Goal: Task Accomplishment & Management: Use online tool/utility

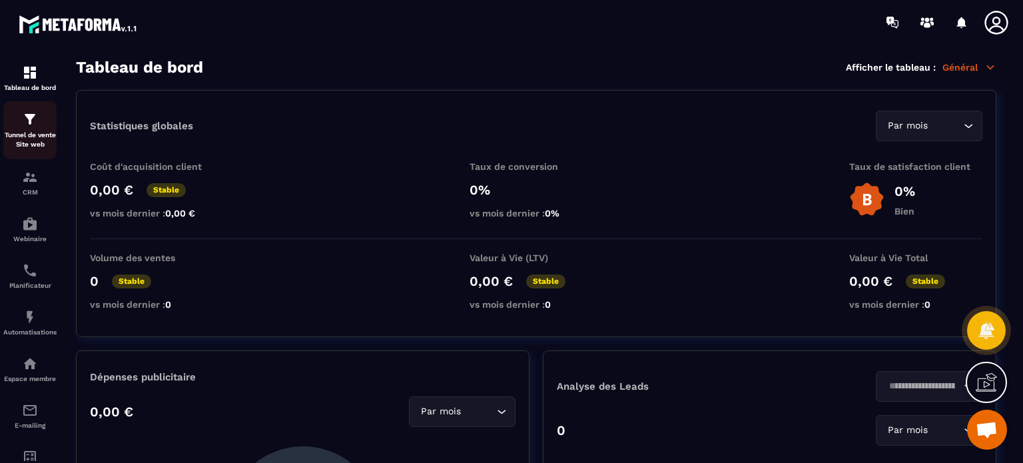
click at [29, 132] on p "Tunnel de vente Site web" at bounding box center [29, 139] width 53 height 19
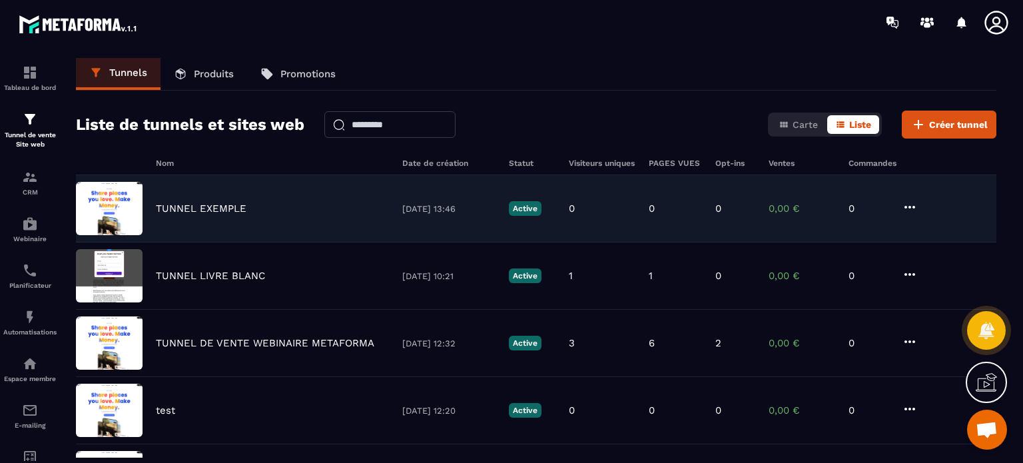
click at [194, 208] on p "TUNNEL EXEMPLE" at bounding box center [201, 208] width 91 height 12
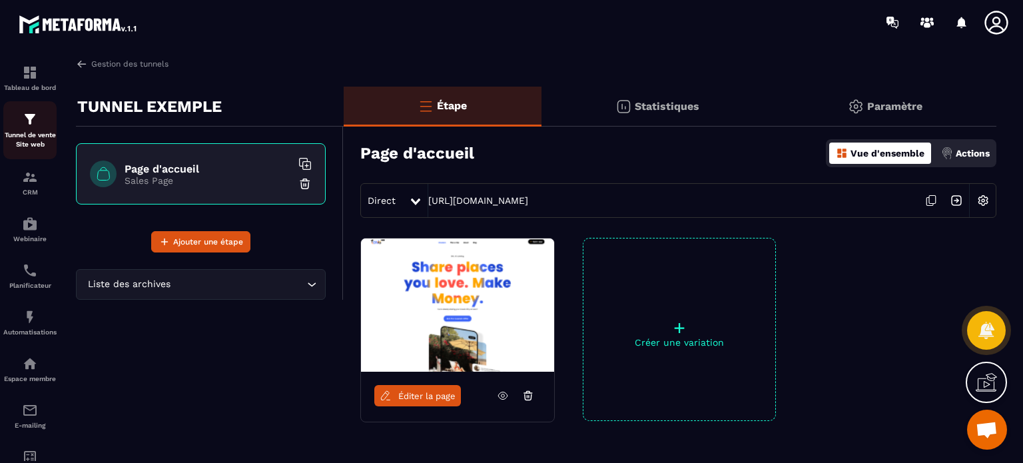
click at [39, 124] on div "Tunnel de vente Site web" at bounding box center [29, 130] width 53 height 38
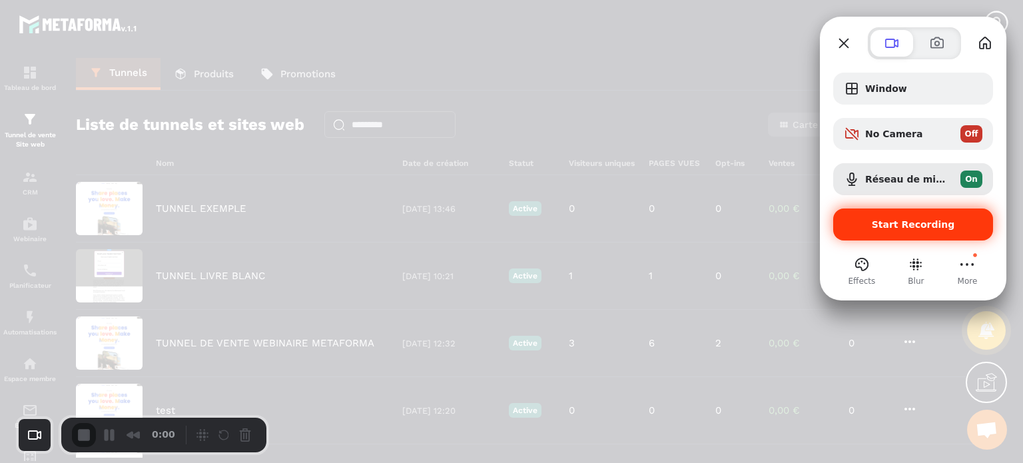
click at [907, 222] on span "Start Recording" at bounding box center [912, 224] width 83 height 11
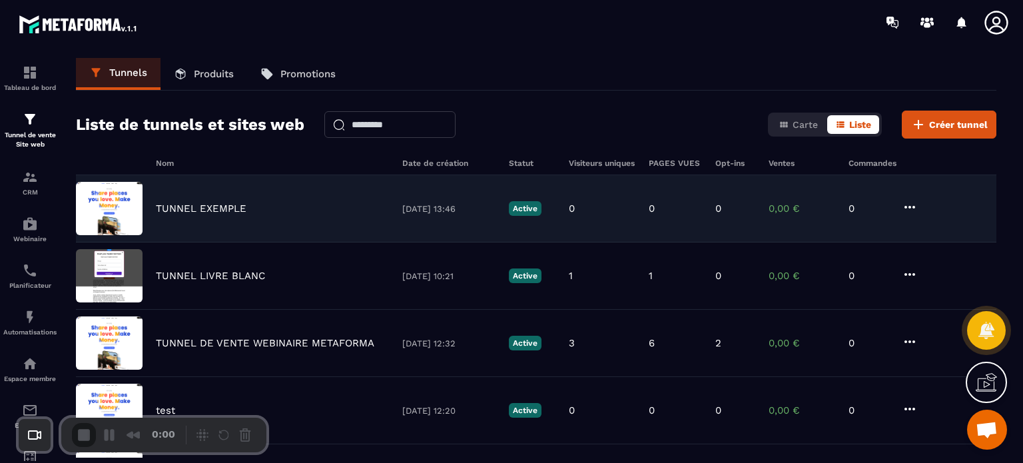
click at [200, 202] on p "TUNNEL EXEMPLE" at bounding box center [201, 208] width 91 height 12
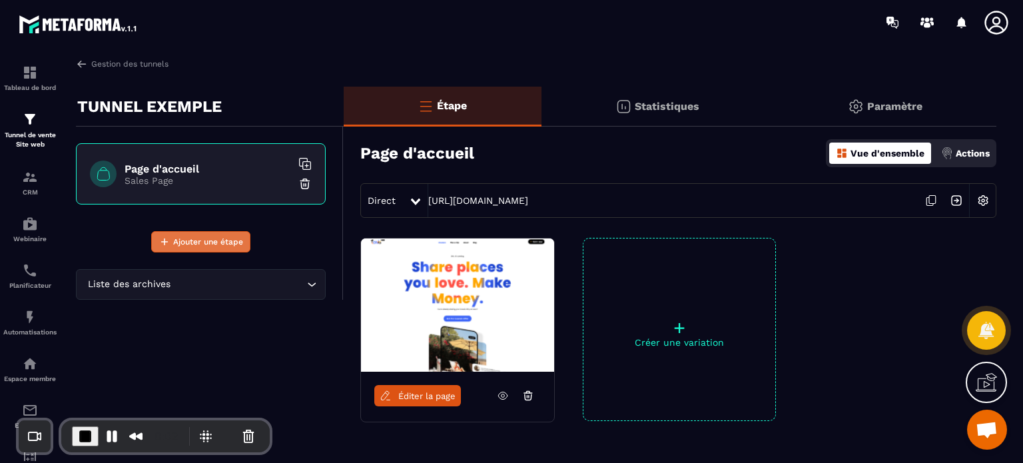
click at [196, 244] on span "Ajouter une étape" at bounding box center [208, 241] width 70 height 13
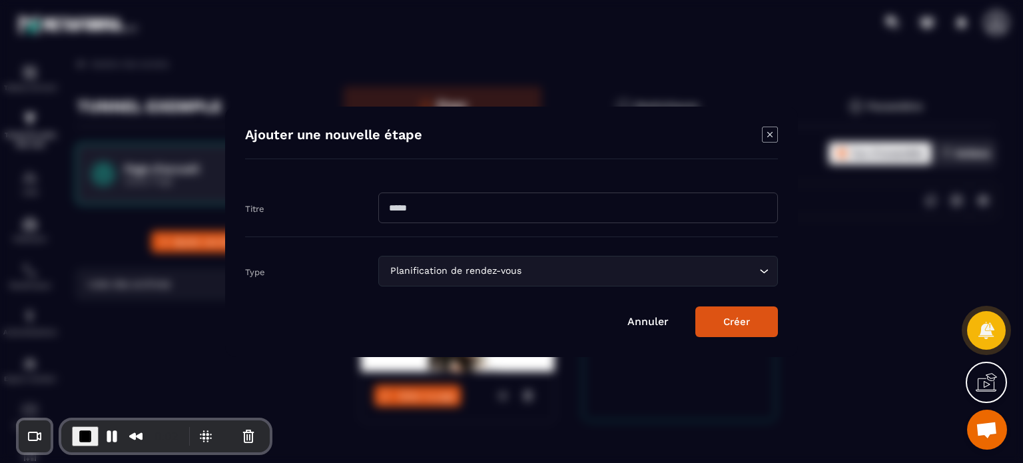
click at [439, 204] on input "Modal window" at bounding box center [577, 207] width 399 height 31
type input "**********"
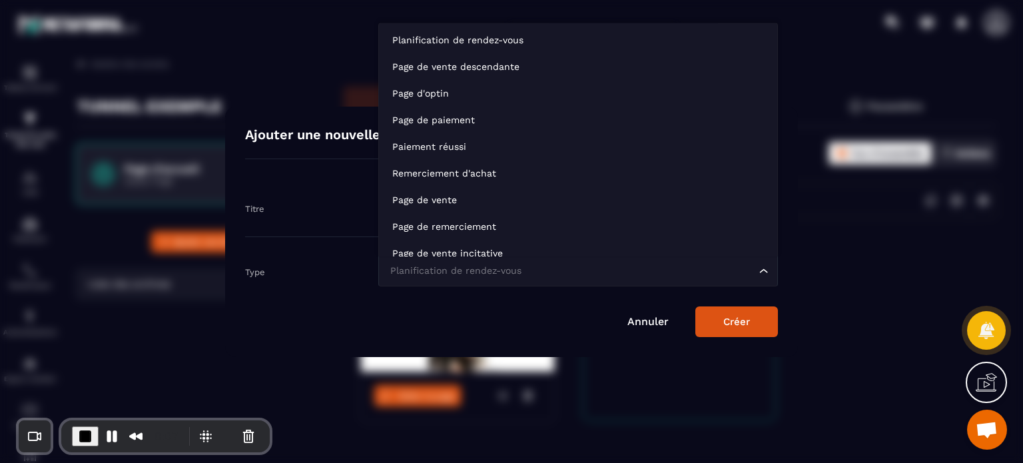
click at [438, 276] on div "Planification de rendez-vous" at bounding box center [570, 271] width 371 height 15
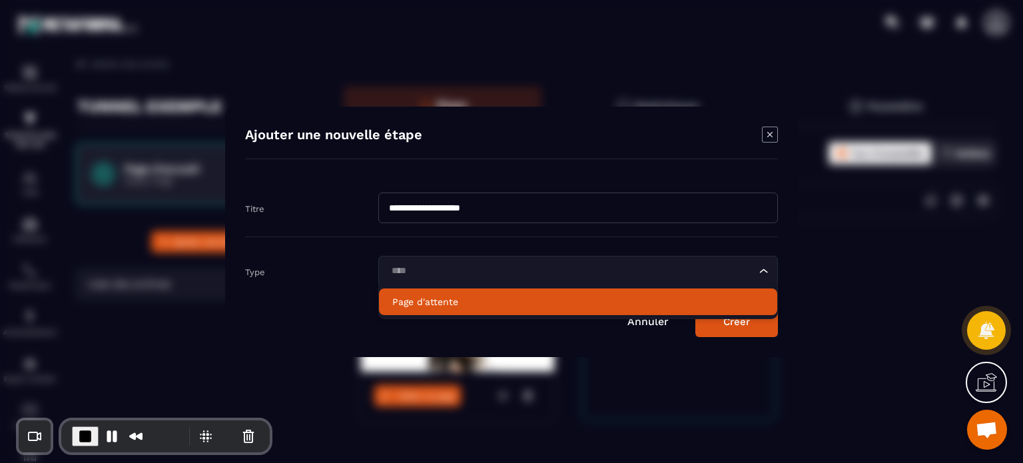
click at [428, 292] on li "Page d'attente" at bounding box center [578, 301] width 398 height 27
type input "****"
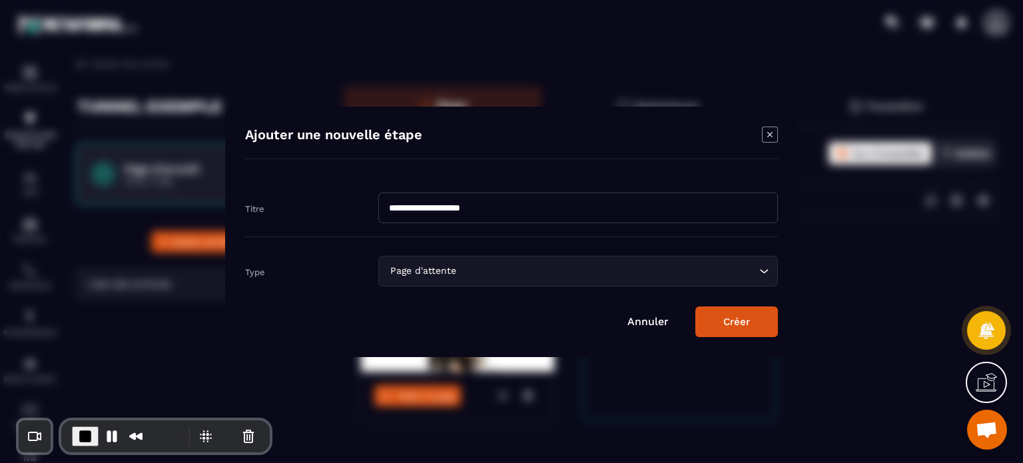
click at [738, 322] on button "Créer" at bounding box center [736, 321] width 83 height 31
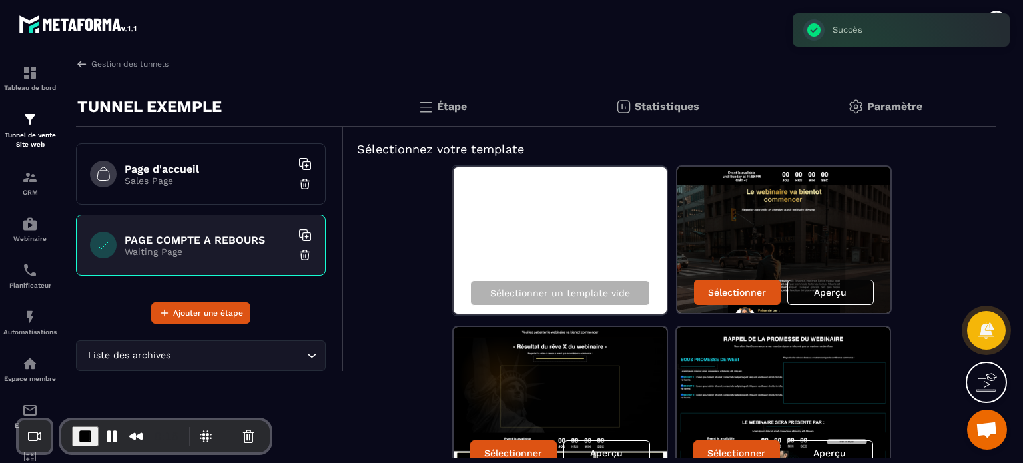
click at [838, 292] on p "Aperçu" at bounding box center [830, 292] width 33 height 11
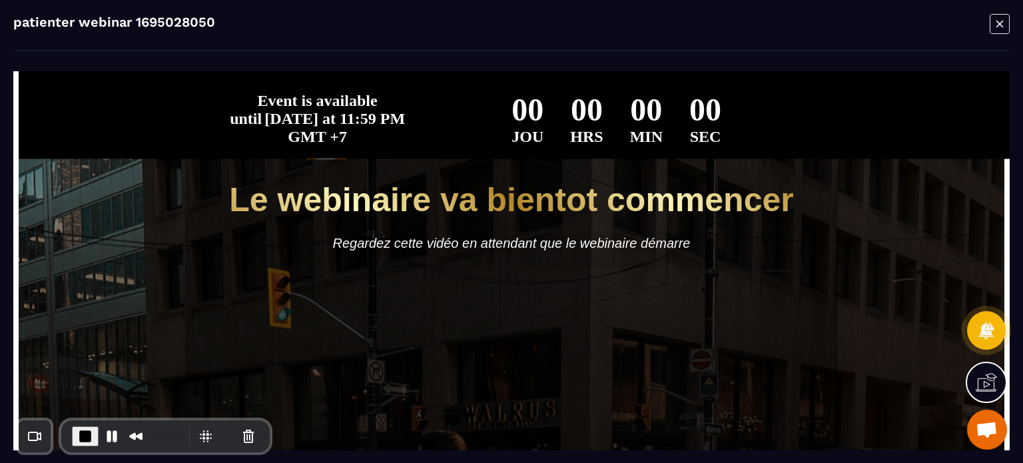
click at [1003, 19] on icon "Modal window" at bounding box center [999, 23] width 20 height 21
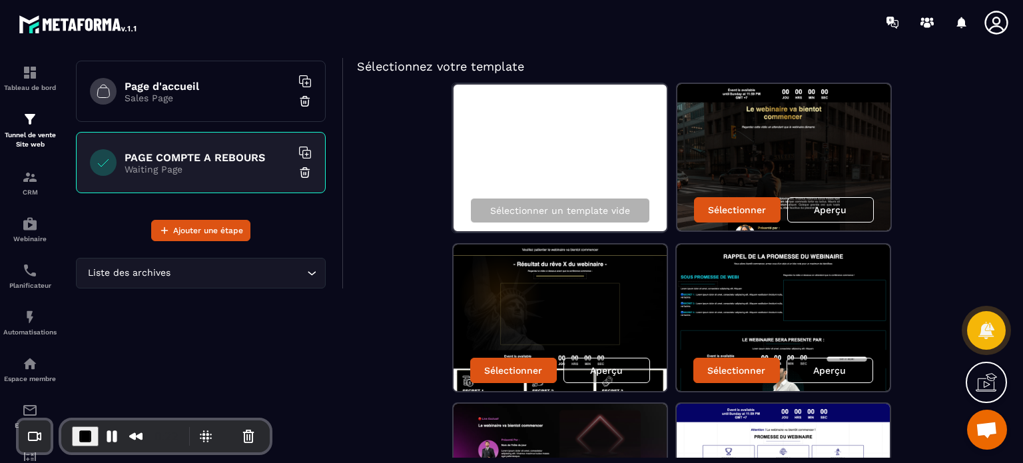
scroll to position [213, 0]
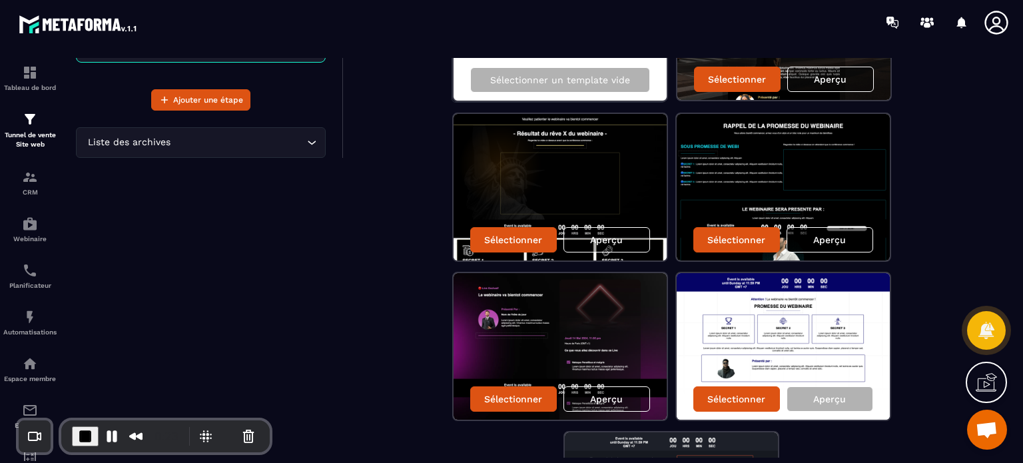
click at [840, 238] on p "Aperçu" at bounding box center [829, 239] width 33 height 11
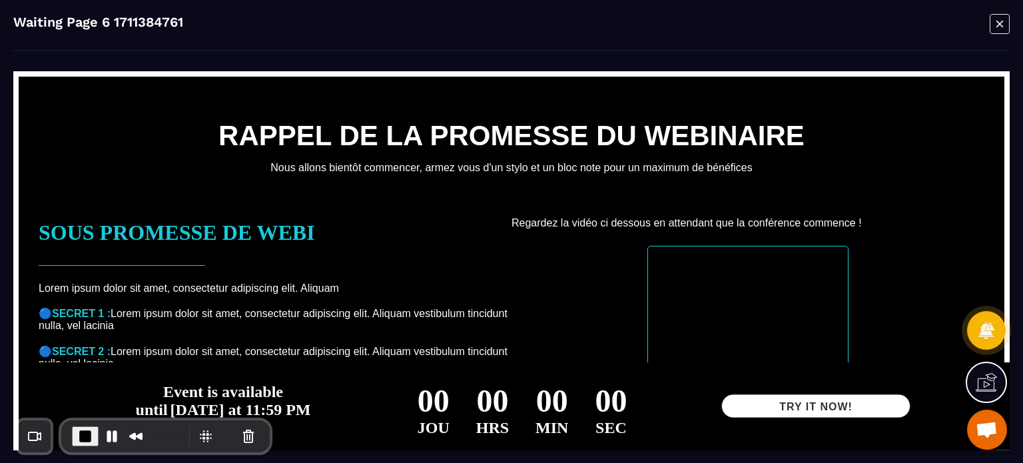
scroll to position [0, 0]
click at [997, 31] on icon "Modal window" at bounding box center [999, 23] width 20 height 21
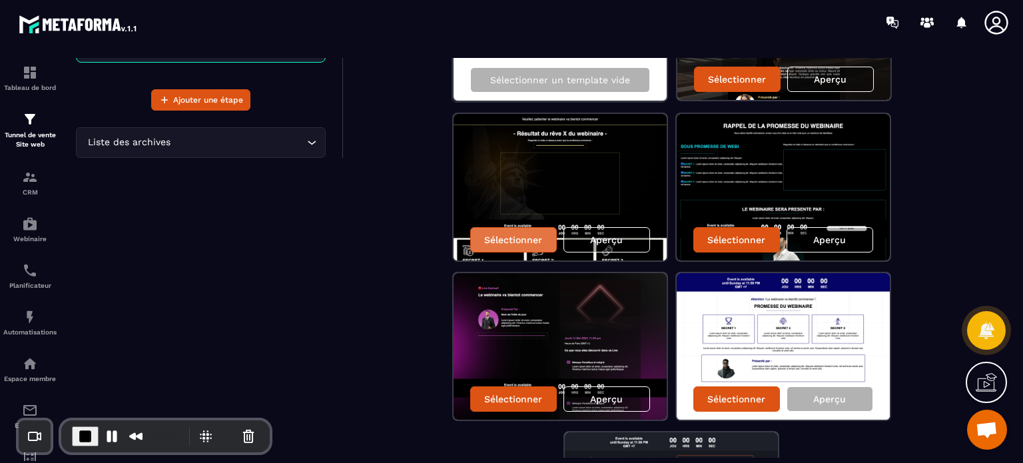
click at [519, 240] on p "Sélectionner" at bounding box center [513, 239] width 58 height 11
click at [517, 242] on p "Sélectionner" at bounding box center [513, 239] width 58 height 11
click at [519, 153] on img at bounding box center [559, 187] width 213 height 146
click at [501, 247] on div "Sélectionner" at bounding box center [513, 239] width 87 height 25
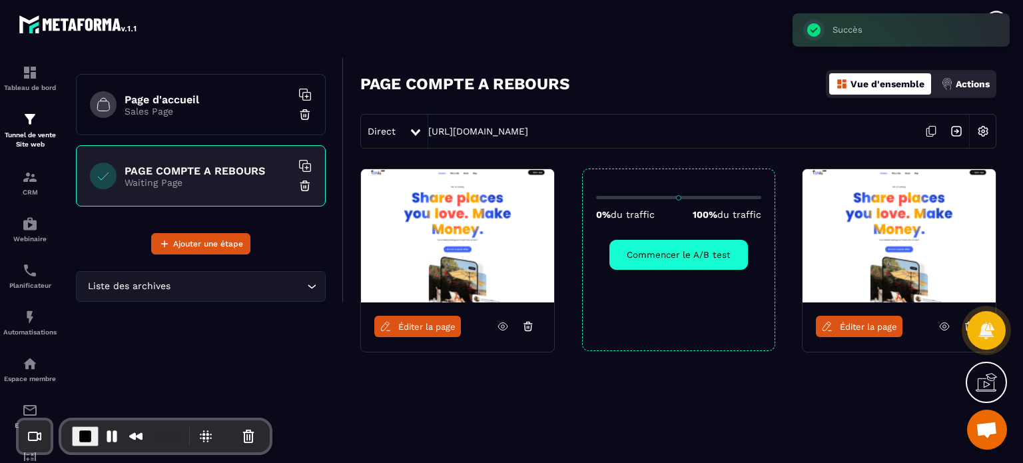
scroll to position [69, 0]
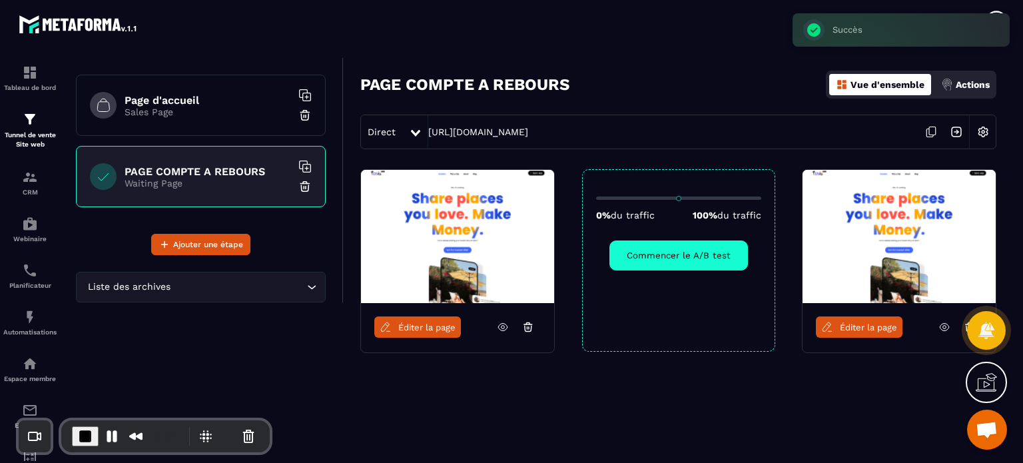
click at [768, 399] on div "Éditer la page 0% du traffic 100% du traffic Commencer le A/B test Éditer la pa…" at bounding box center [670, 293] width 652 height 249
click at [528, 327] on icon at bounding box center [527, 328] width 1 height 2
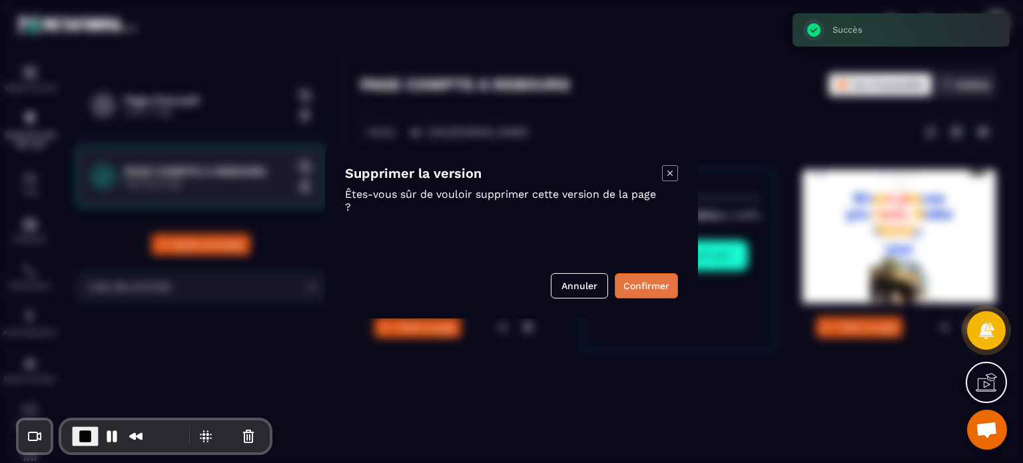
click at [650, 281] on button "Confirmer" at bounding box center [645, 285] width 63 height 25
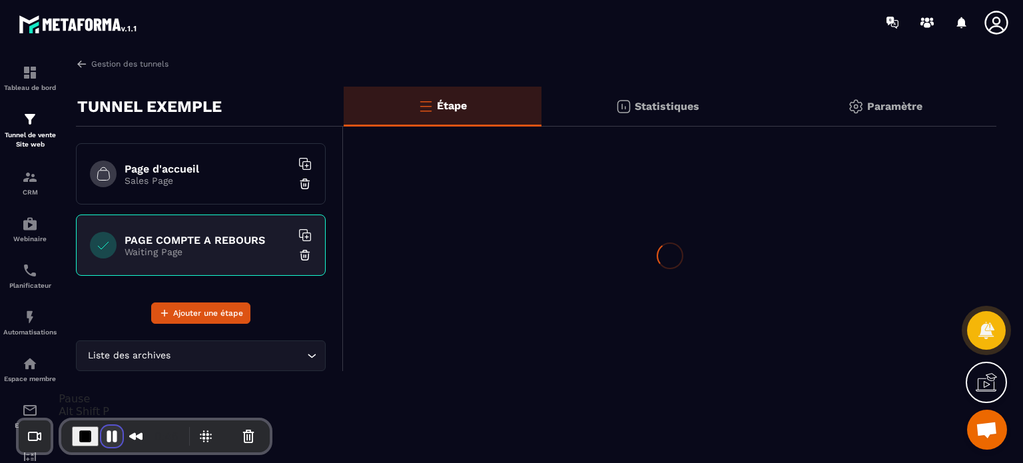
click at [112, 436] on button "Pause Recording" at bounding box center [111, 435] width 21 height 21
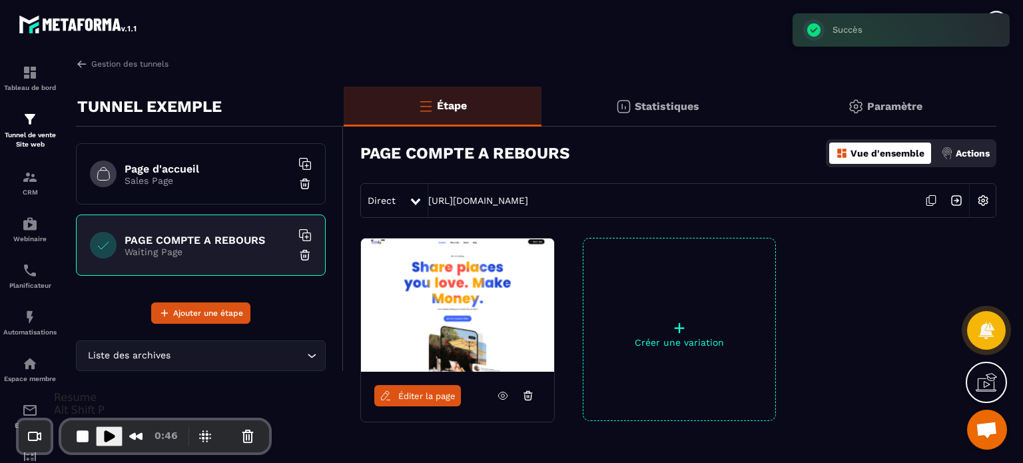
click at [104, 431] on span "Play Recording" at bounding box center [109, 436] width 16 height 16
click at [399, 397] on span "Éditer la page" at bounding box center [426, 396] width 57 height 10
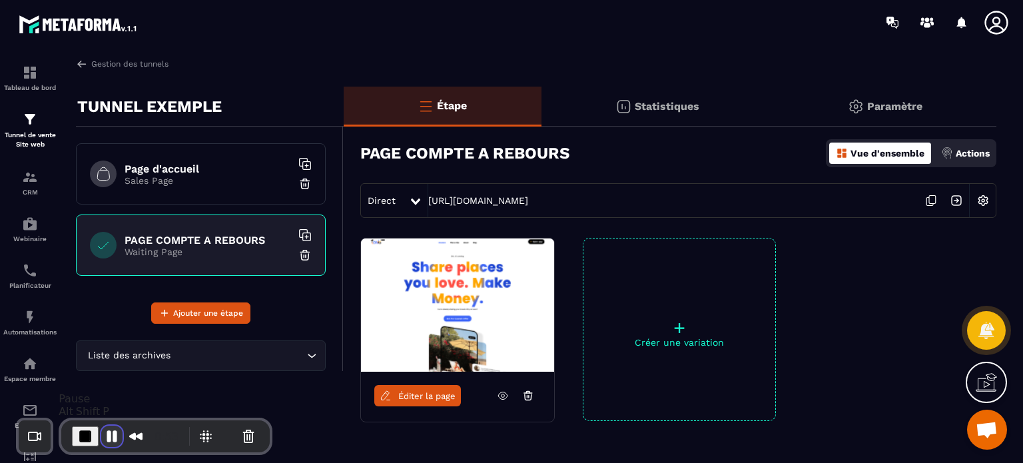
click at [113, 436] on button "Pause Recording" at bounding box center [111, 435] width 21 height 21
